Goal: Task Accomplishment & Management: Use online tool/utility

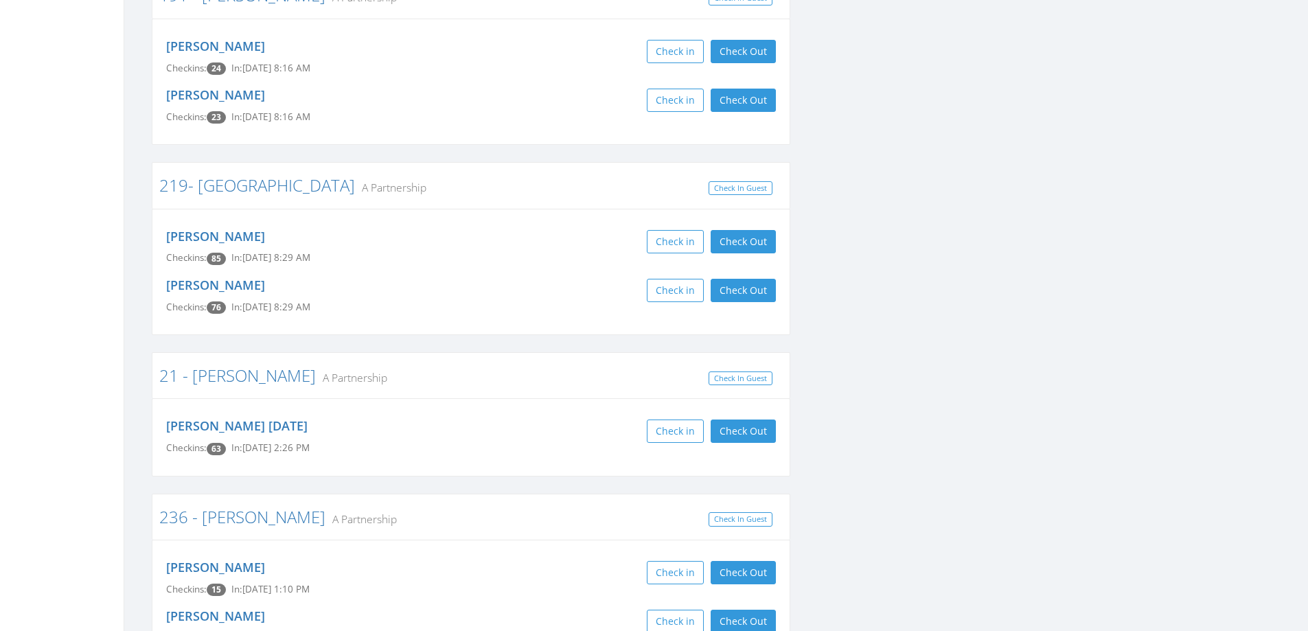
scroll to position [1991, 0]
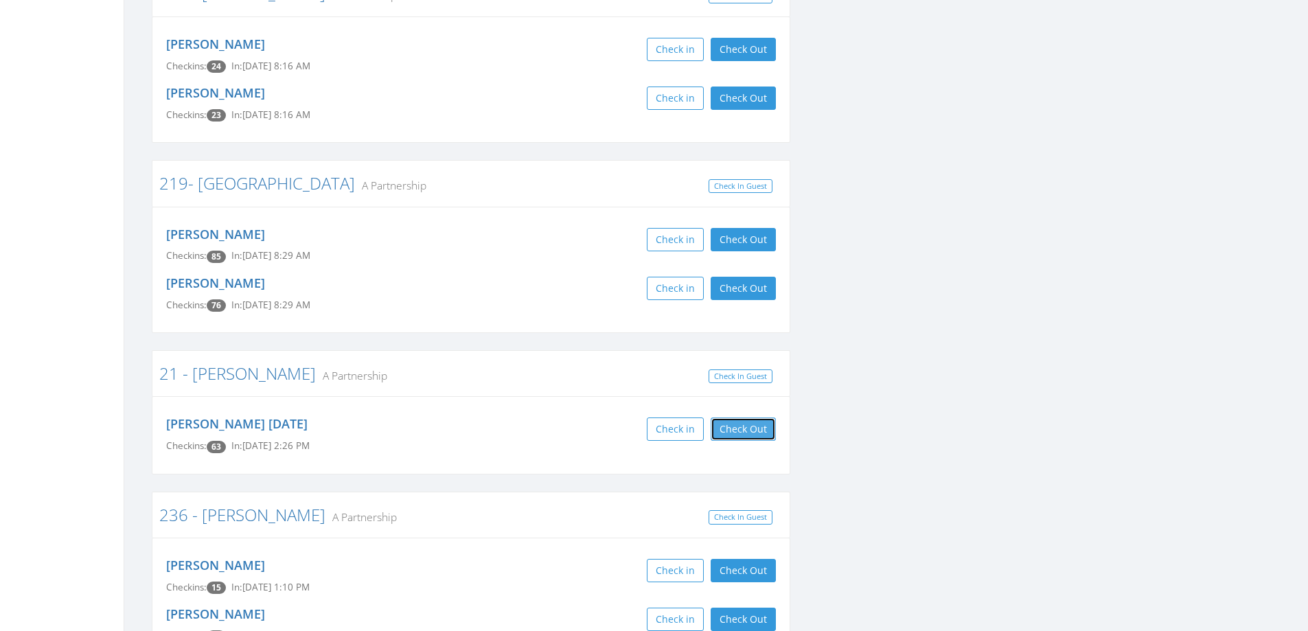
click at [765, 417] on button "Check Out" at bounding box center [743, 428] width 65 height 23
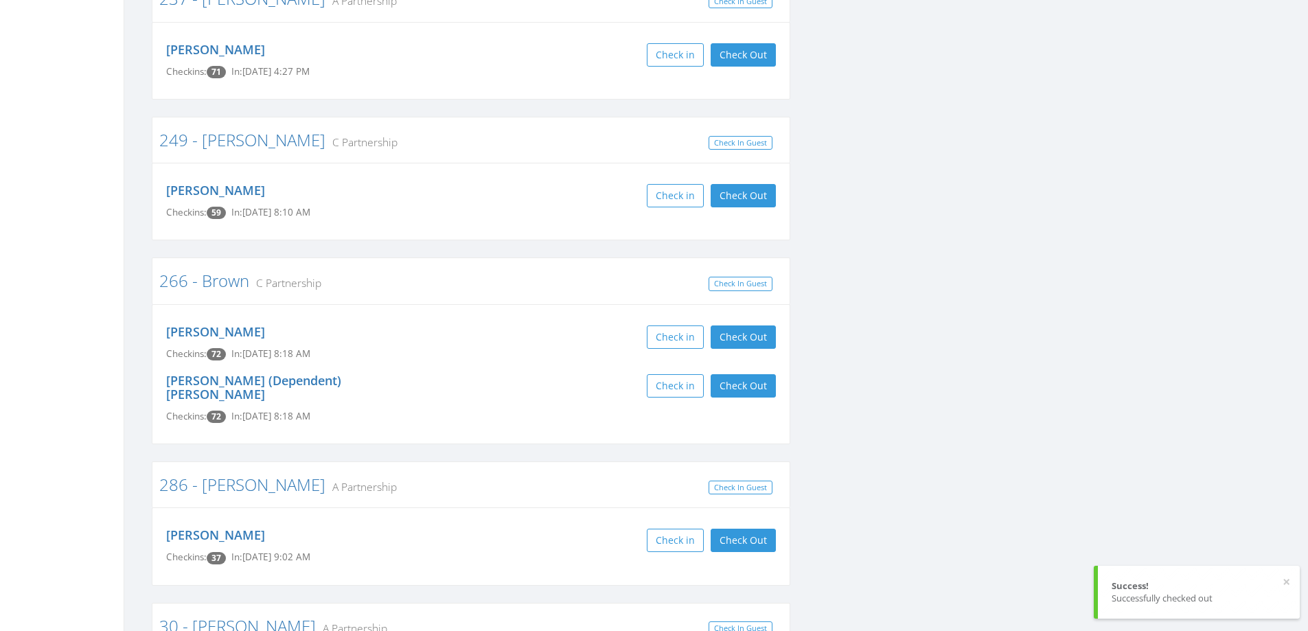
scroll to position [2815, 0]
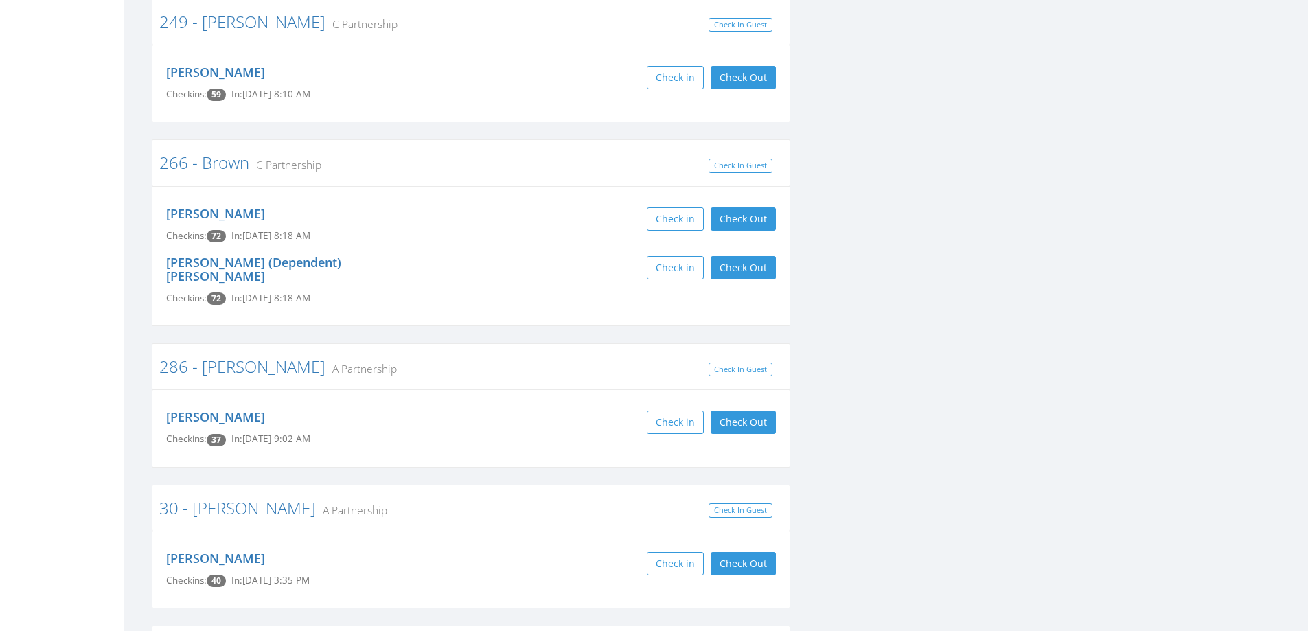
click at [749, 200] on div "James Brown Checkins: 72 In: Oct 5, 8:18 AM Check in Check Out Check Out" at bounding box center [471, 224] width 630 height 49
click at [745, 256] on button "Check Out" at bounding box center [743, 267] width 65 height 23
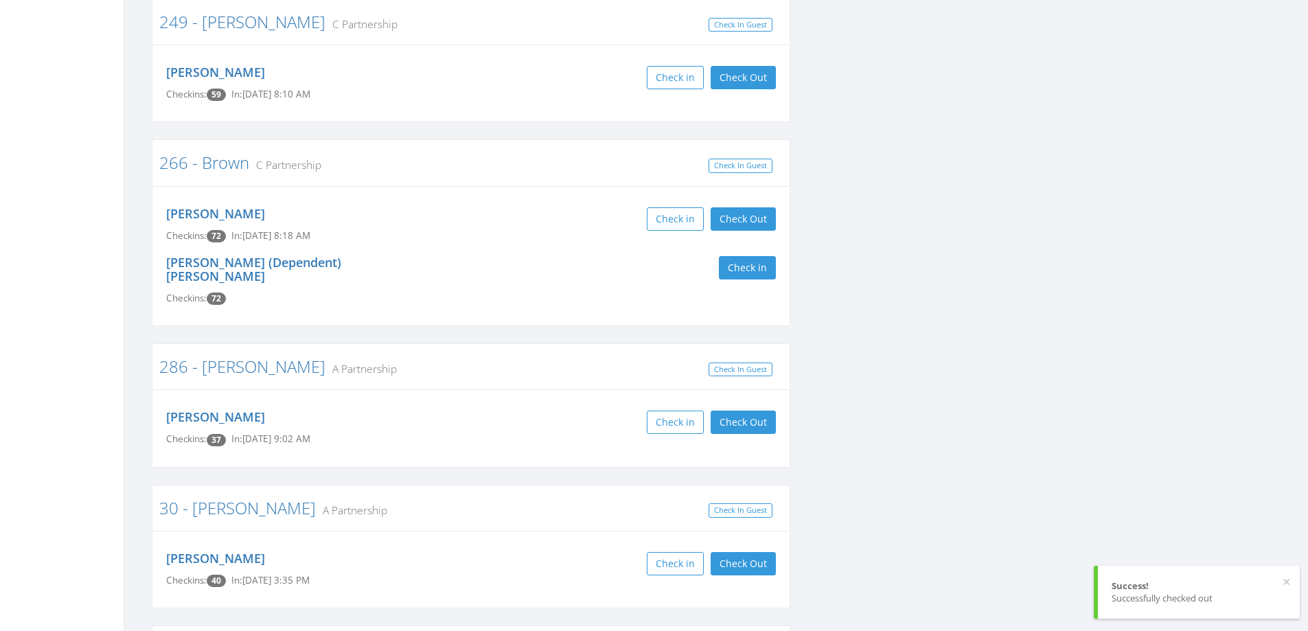
click at [752, 200] on div "James Brown Checkins: 72 In: Oct 5, 8:18 AM Check in Check Out Check Out" at bounding box center [471, 224] width 630 height 49
click at [752, 207] on button "Check Out" at bounding box center [743, 218] width 65 height 23
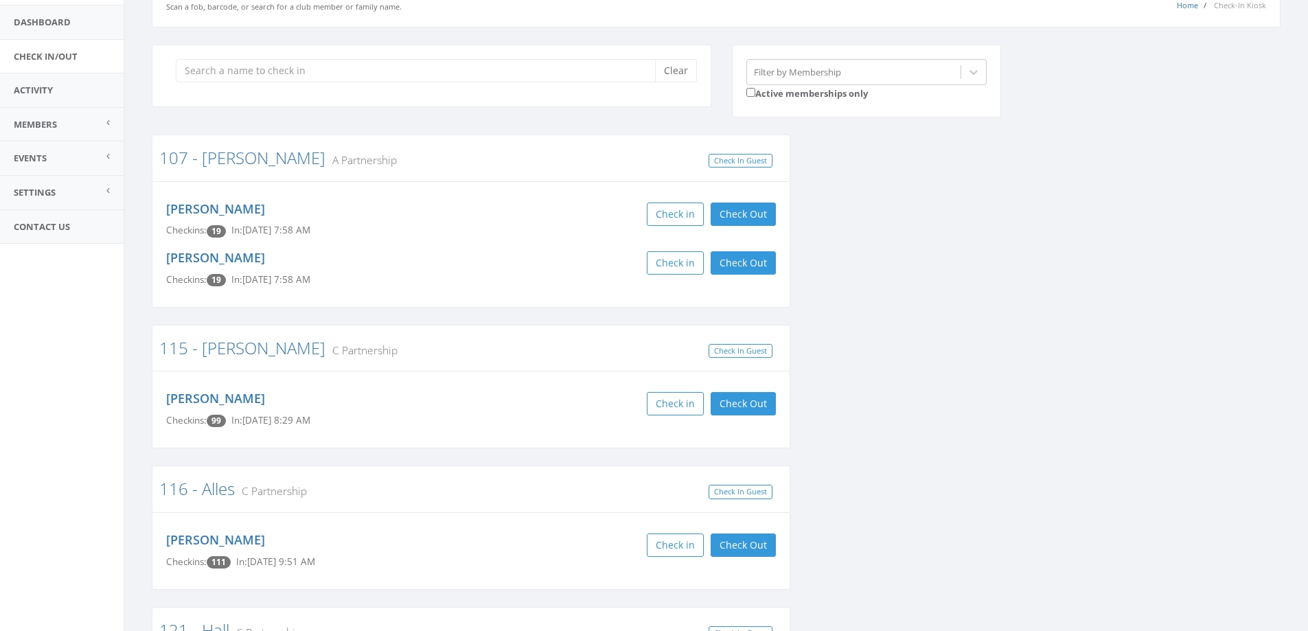
scroll to position [0, 0]
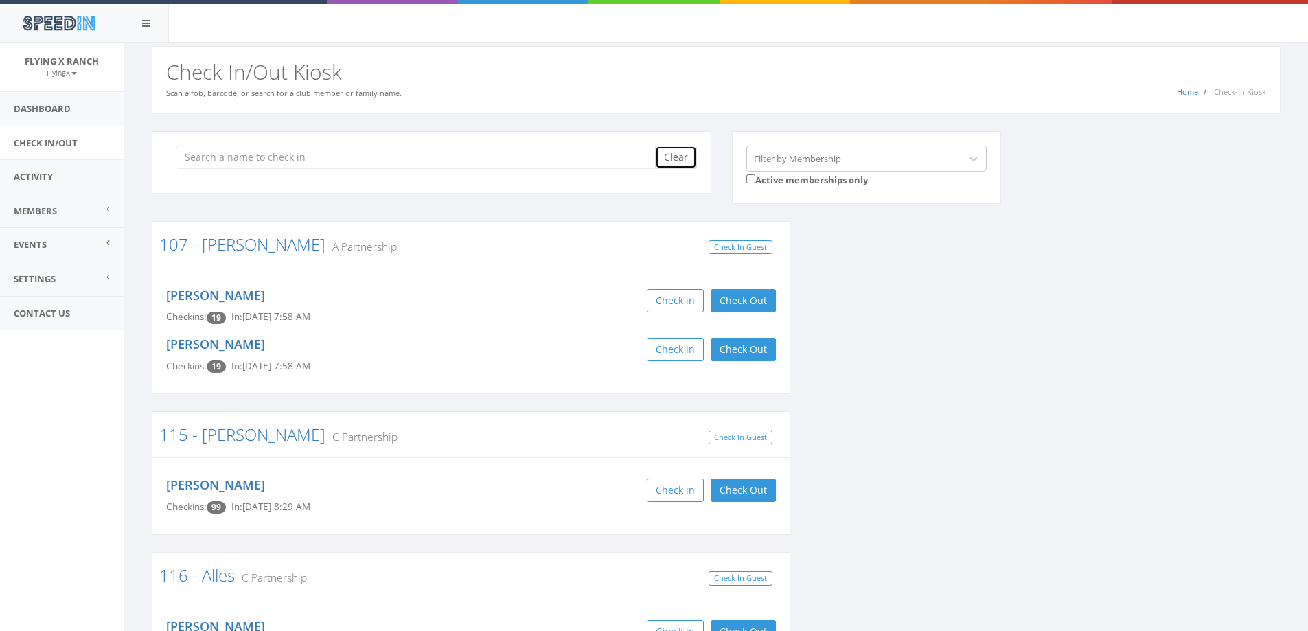
click at [689, 164] on button "Clear" at bounding box center [676, 157] width 42 height 23
click at [46, 106] on link "Dashboard" at bounding box center [62, 109] width 124 height 34
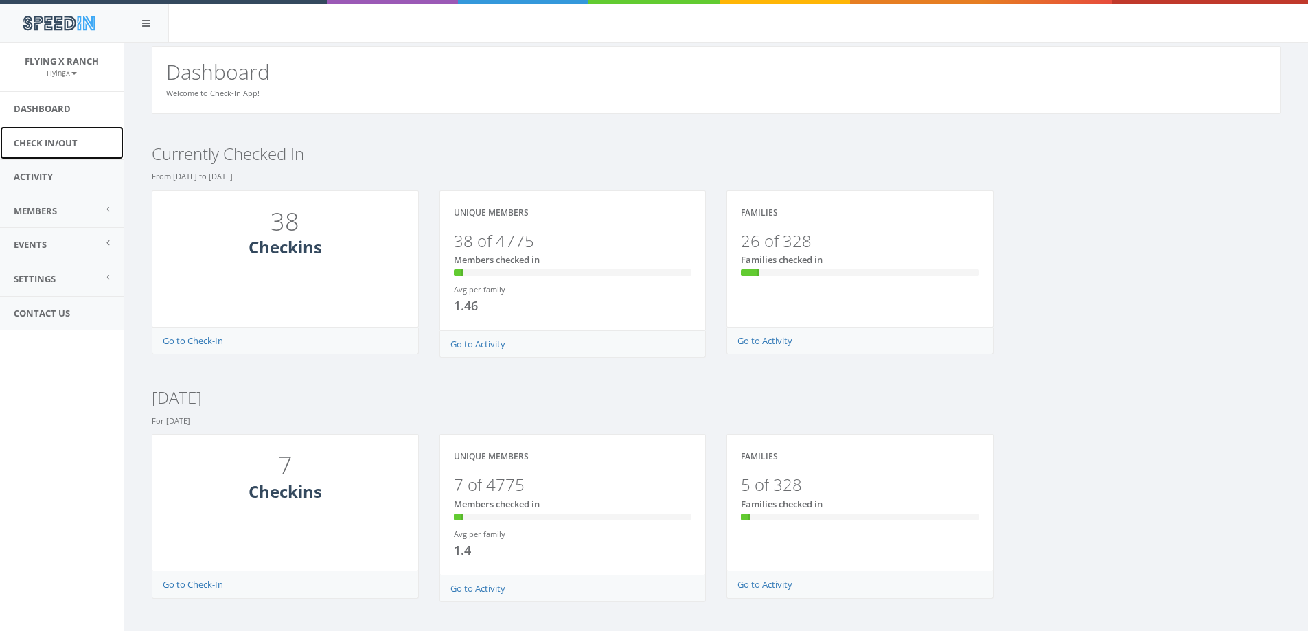
click at [49, 143] on link "Check In/Out" at bounding box center [62, 143] width 124 height 34
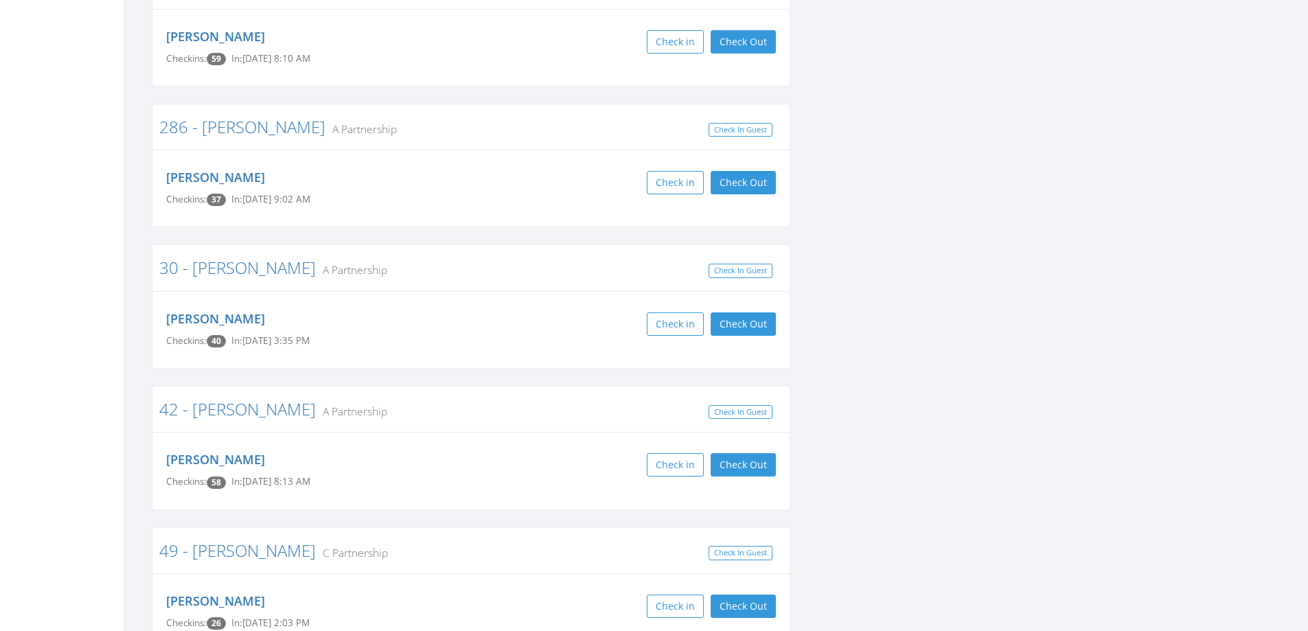
scroll to position [2540, 0]
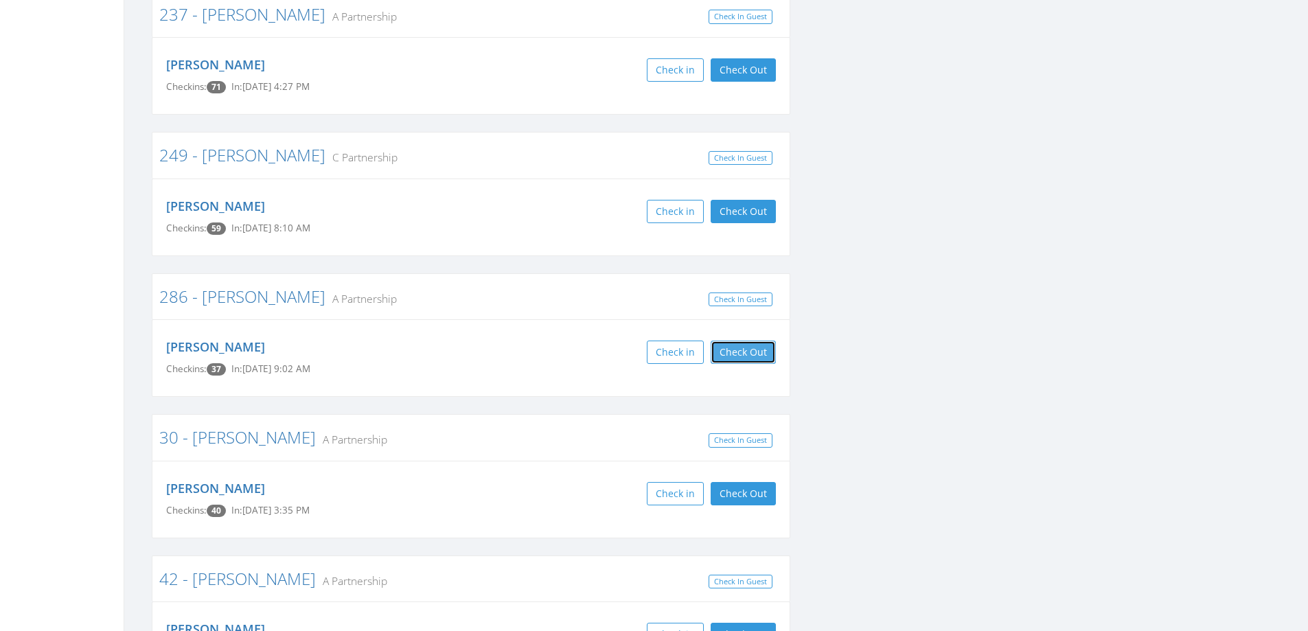
click at [727, 340] on button "Check Out" at bounding box center [743, 351] width 65 height 23
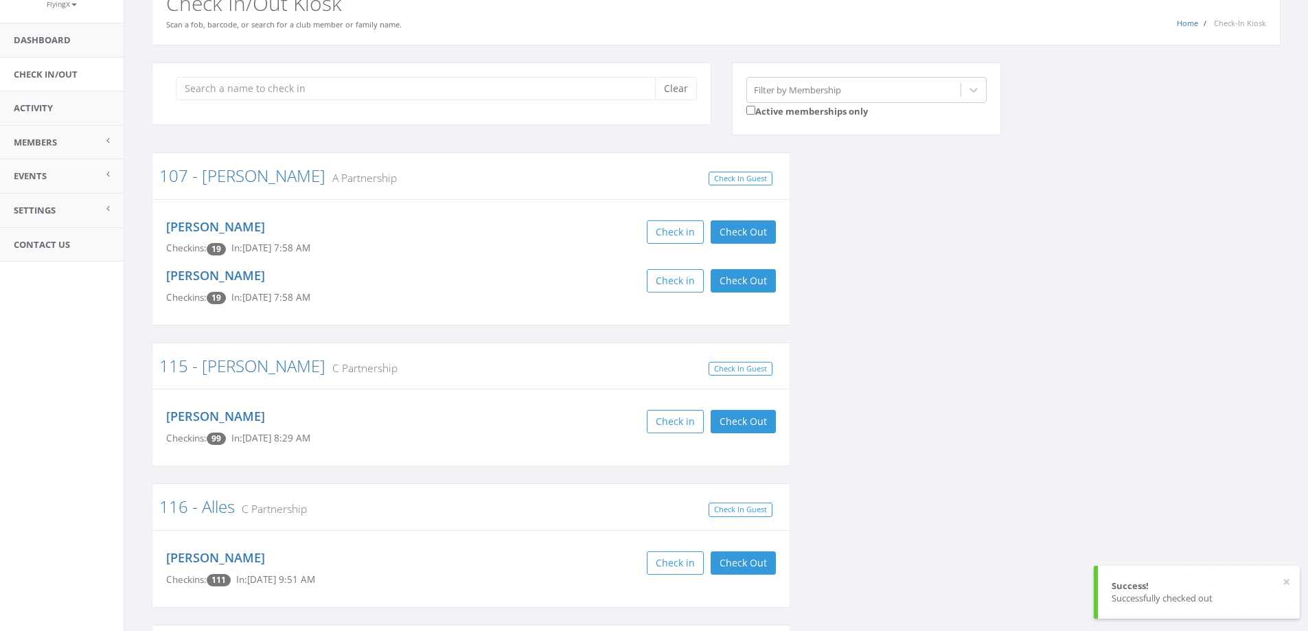
scroll to position [0, 0]
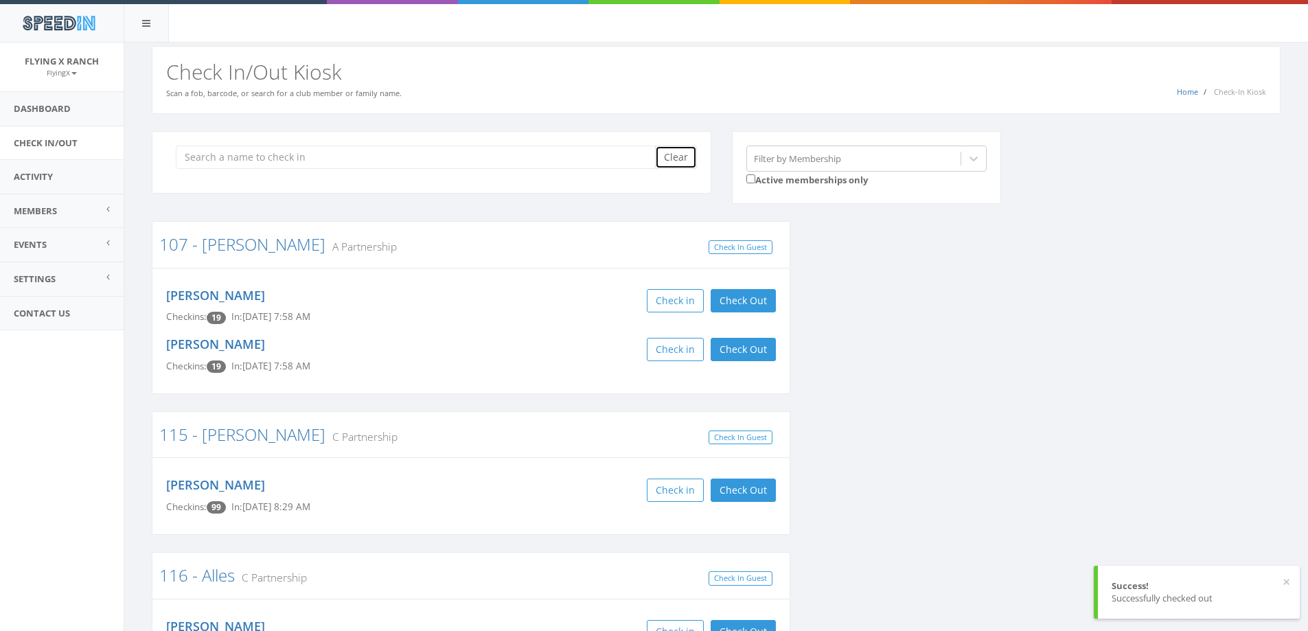
click at [679, 154] on button "Clear" at bounding box center [676, 157] width 42 height 23
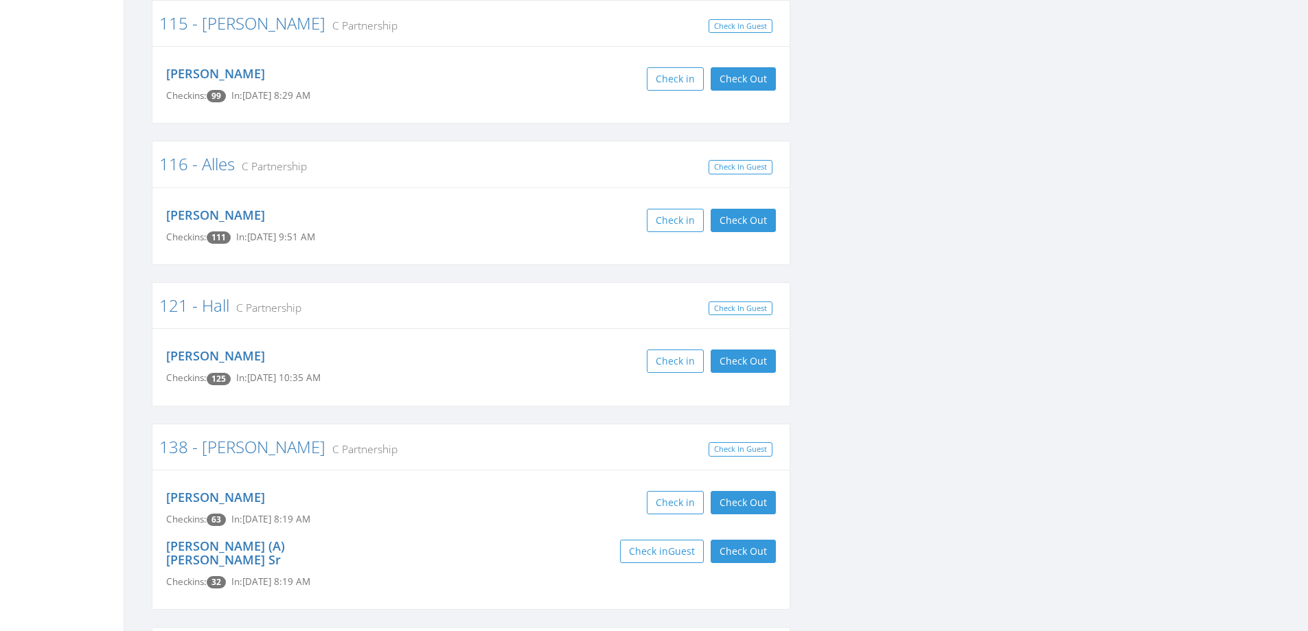
scroll to position [412, 0]
click at [768, 216] on button "Check Out" at bounding box center [743, 219] width 65 height 23
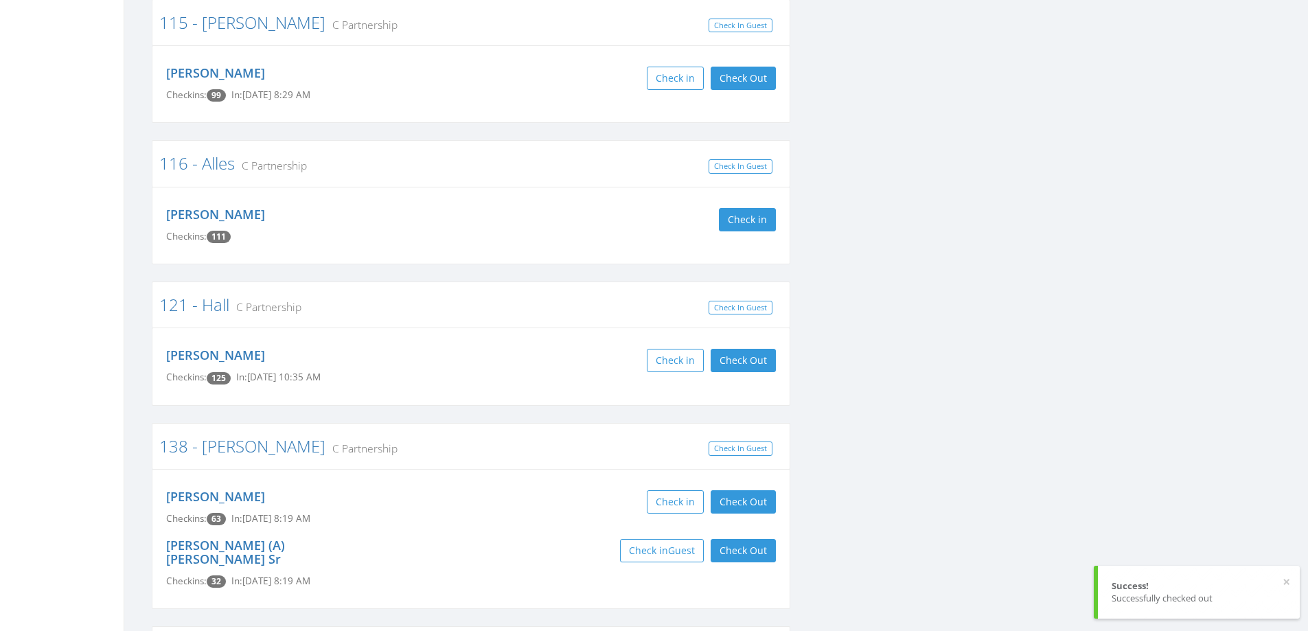
scroll to position [0, 0]
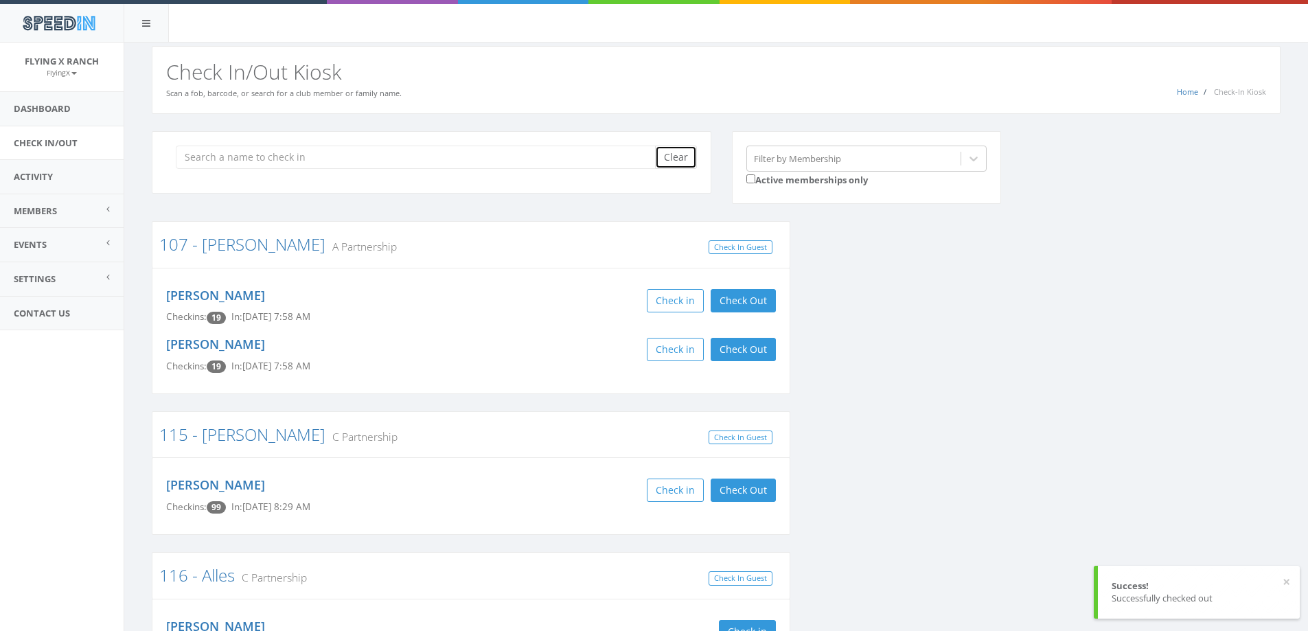
click at [686, 154] on button "Clear" at bounding box center [676, 157] width 42 height 23
click at [415, 160] on input "search" at bounding box center [420, 157] width 489 height 23
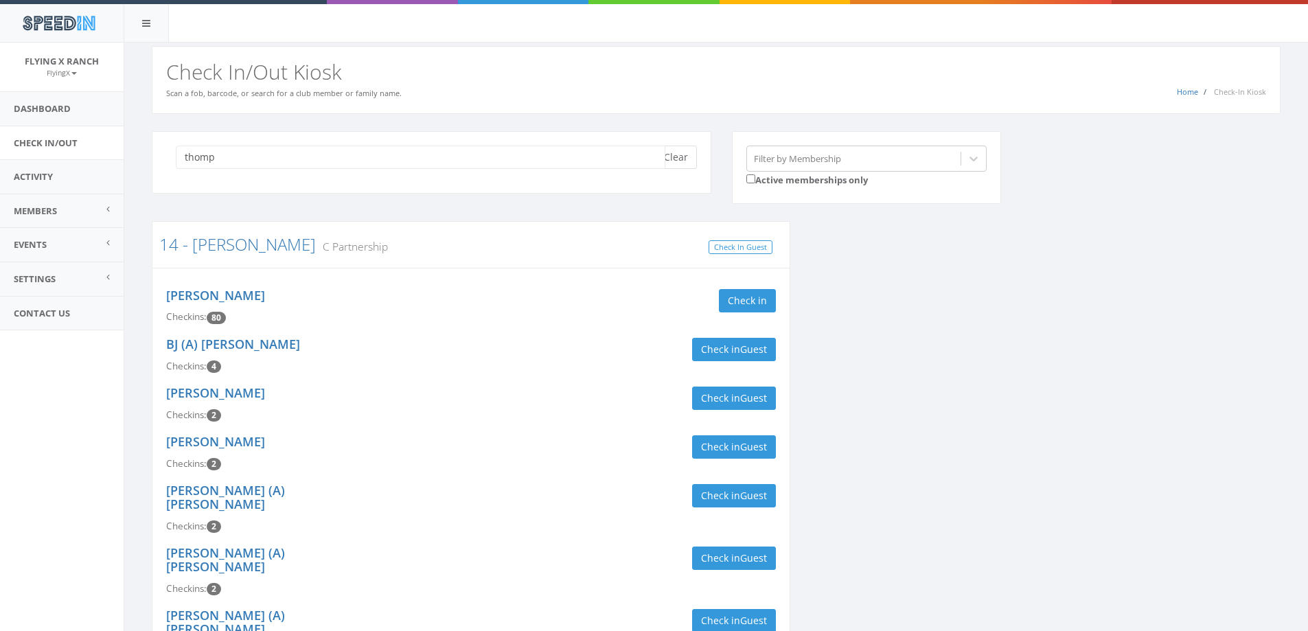
type input "thomp"
click at [683, 154] on button "Clear" at bounding box center [676, 157] width 42 height 23
